Goal: Information Seeking & Learning: Check status

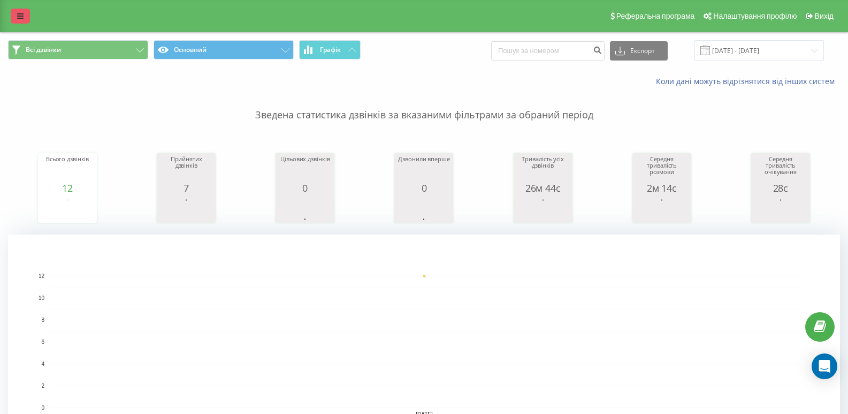
click at [16, 14] on link at bounding box center [20, 16] width 19 height 15
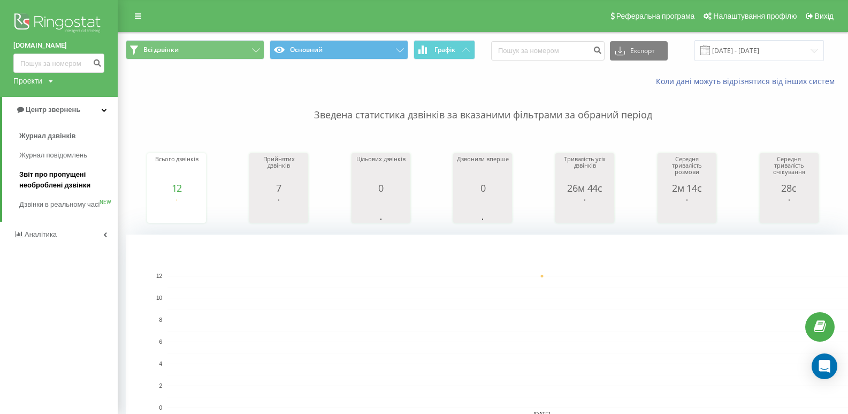
click at [36, 177] on span "Звіт про пропущені необроблені дзвінки" at bounding box center [65, 179] width 93 height 21
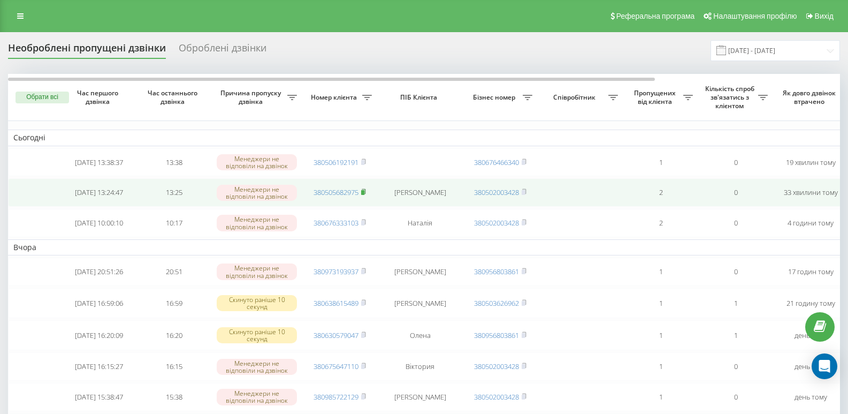
click at [366, 195] on icon at bounding box center [363, 191] width 5 height 6
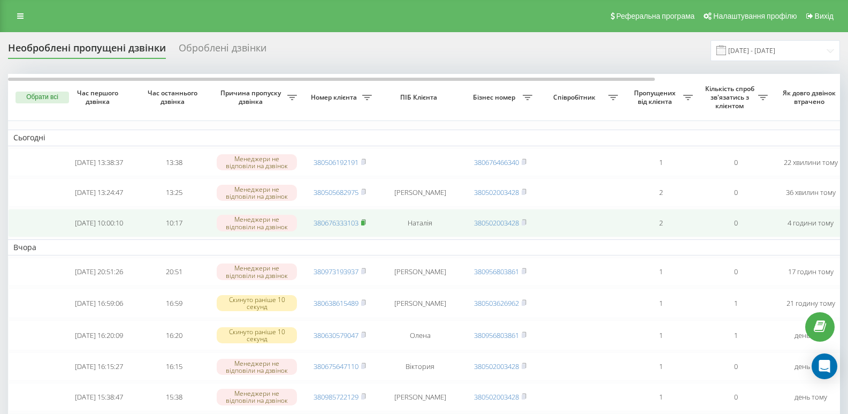
click at [365, 224] on icon at bounding box center [364, 221] width 4 height 5
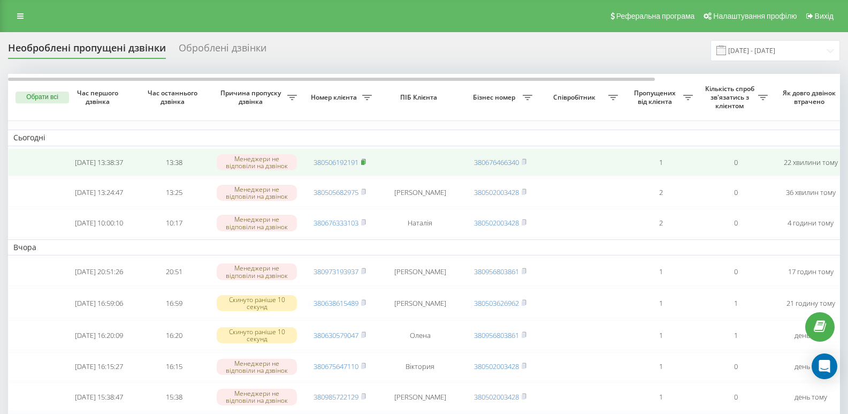
click at [364, 162] on rect at bounding box center [362, 162] width 3 height 5
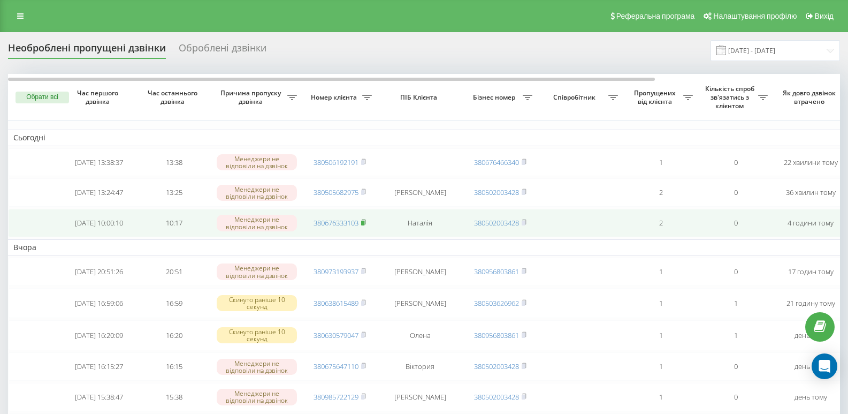
click at [364, 225] on rect at bounding box center [362, 222] width 3 height 5
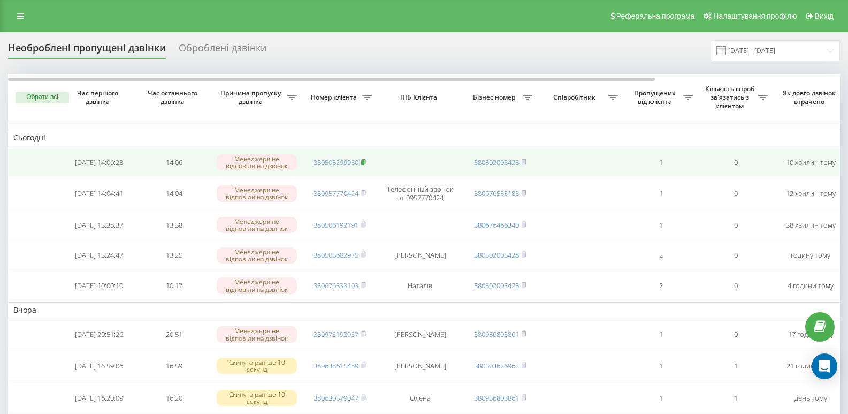
click at [362, 162] on icon at bounding box center [363, 161] width 5 height 6
